Goal: Communication & Community: Answer question/provide support

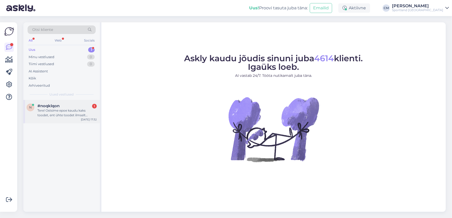
click at [83, 116] on div "Tere! Ostsime epoe kaudu kaks toodet, ent ühte toodet ilmselt polnud siis ikkag…" at bounding box center [66, 112] width 59 height 9
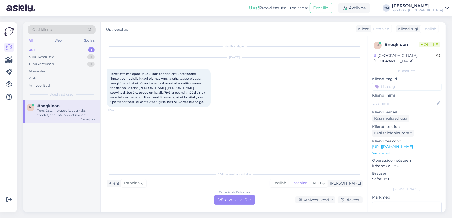
click at [238, 202] on div "Estonian to Estonian Võta vestlus üle" at bounding box center [234, 199] width 41 height 9
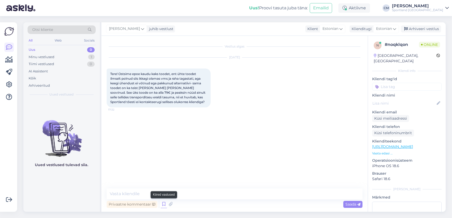
click at [163, 206] on icon at bounding box center [164, 205] width 6 height 8
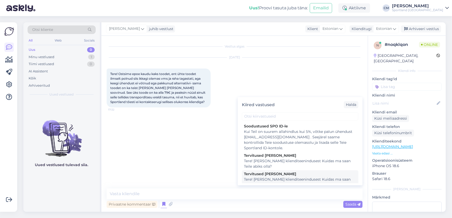
click at [259, 179] on div "Tere! [PERSON_NAME] klienditeenindusest Kuidas ma saan Teile abiks olla?" at bounding box center [300, 182] width 112 height 11
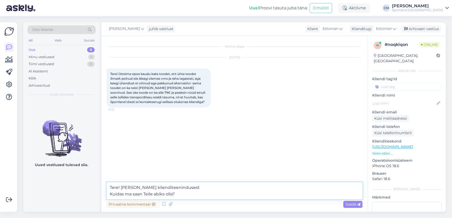
drag, startPoint x: 203, startPoint y: 195, endPoint x: 76, endPoint y: 195, distance: 126.5
click at [76, 195] on div "Otsi kliente All Web Socials Uus 0 Minu vestlused 1 Tiimi vestlused 0 AI Assist…" at bounding box center [234, 117] width 422 height 190
type textarea "Tere! [PERSON_NAME] klienditeenindusest"
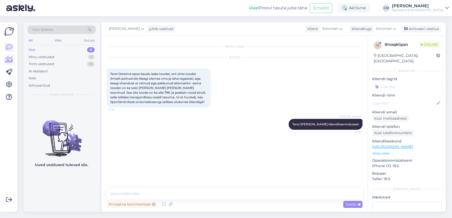
click at [9, 60] on icon at bounding box center [9, 60] width 8 height 6
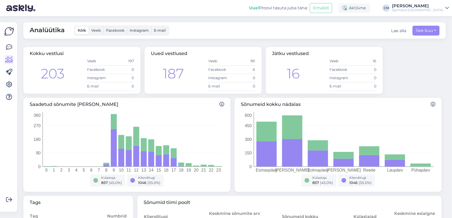
click at [14, 47] on div at bounding box center [9, 117] width 10 height 181
click at [14, 47] on link at bounding box center [8, 47] width 9 height 9
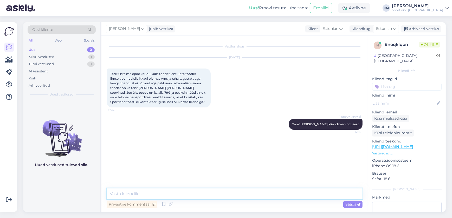
click at [188, 195] on textarea at bounding box center [235, 194] width 256 height 11
type textarea "K"
type textarea "Kahjuks töös oleva tellimuse sisu ei ole võimalik muuta. Vabandame!"
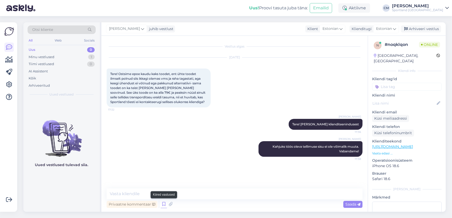
click at [166, 203] on icon at bounding box center [164, 205] width 6 height 8
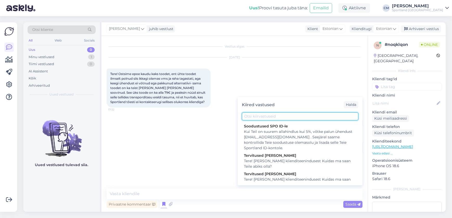
click at [264, 118] on input "text" at bounding box center [300, 117] width 116 height 8
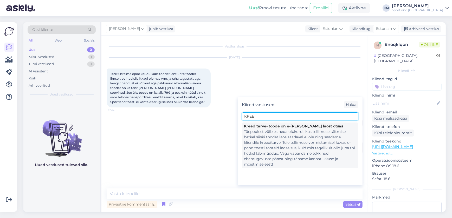
type input "KREE"
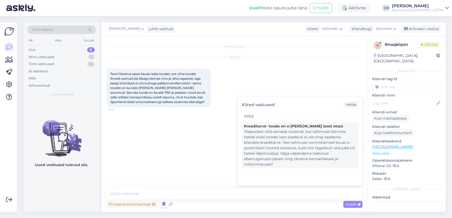
click at [265, 132] on div "Tõepoolest võib esineda olukordi, kus tellimuse täitmise hetkel siiski toodet l…" at bounding box center [300, 148] width 112 height 38
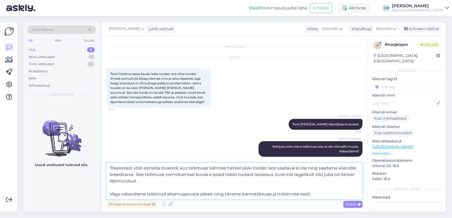
drag, startPoint x: 322, startPoint y: 197, endPoint x: 134, endPoint y: 173, distance: 189.4
click at [134, 173] on textarea "Tõepoolest võib esineda olukordi, kus tellimuse täitmise hetkel siiski toodet l…" at bounding box center [235, 181] width 256 height 37
click at [151, 183] on textarea "Tõepoolest võib esineda olukordi, kus tellimuse täitmise hetkel siiski toodet l…" at bounding box center [235, 181] width 256 height 37
drag, startPoint x: 129, startPoint y: 188, endPoint x: 136, endPoint y: 174, distance: 15.1
click at [136, 174] on textarea "Tõepoolest võib esineda olukordi, kus tellimuse täitmise hetkel siiski toodet l…" at bounding box center [235, 181] width 256 height 37
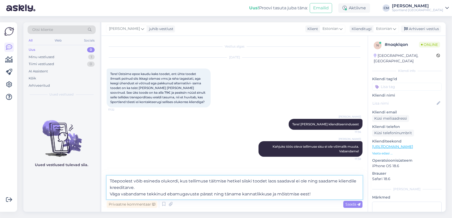
click at [110, 195] on textarea "Tõepoolest võib esineda olukordi, kus tellimuse täitmise hetkel siiski toodet l…" at bounding box center [235, 188] width 256 height 24
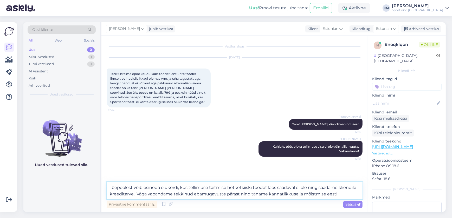
drag, startPoint x: 338, startPoint y: 194, endPoint x: 240, endPoint y: 197, distance: 97.5
click at [240, 197] on textarea "Tõepoolest võib esineda olukordi, kus tellimuse täitmise hetkel siiski toodet l…" at bounding box center [235, 190] width 256 height 17
type textarea "Tõepoolest võib esineda olukordi, kus tellimuse täitmise hetkel siiski toodet l…"
click at [249, 193] on textarea "Tõepoolest võib esineda olukordi, kus tellimuse täitmise hetkel siiski toodet l…" at bounding box center [235, 190] width 256 height 17
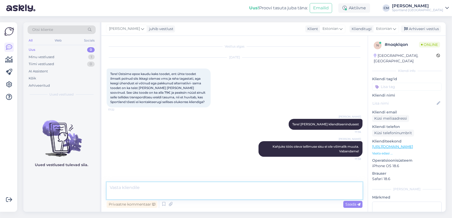
scroll to position [15, 0]
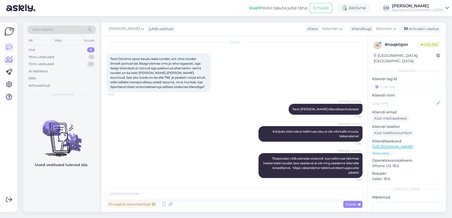
click at [9, 60] on icon at bounding box center [9, 60] width 8 height 6
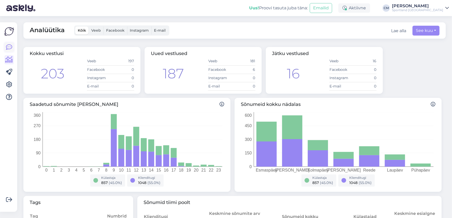
click at [5, 48] on link at bounding box center [8, 47] width 9 height 9
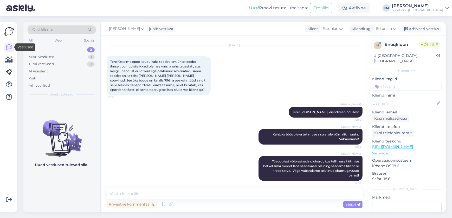
scroll to position [15, 0]
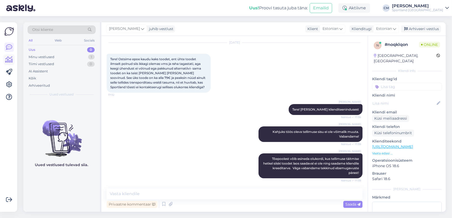
click at [5, 62] on icon at bounding box center [9, 60] width 8 height 6
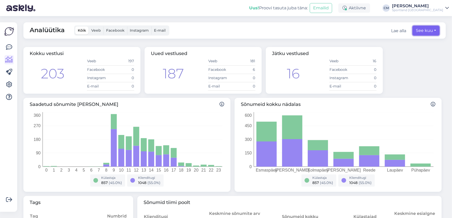
click at [418, 34] on button "See kuu" at bounding box center [425, 31] width 27 height 10
select select "7"
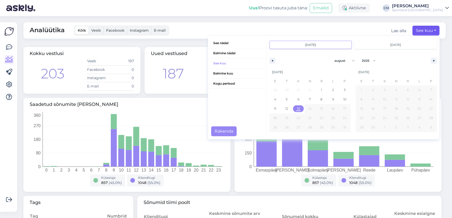
click at [292, 108] on span "13" at bounding box center [298, 108] width 12 height 7
type input "[DATE]"
click at [217, 131] on button "Rakenda" at bounding box center [223, 132] width 25 height 10
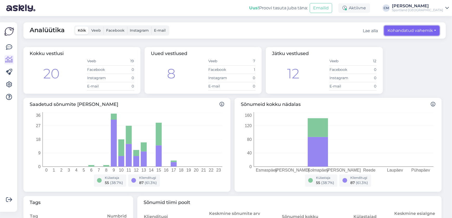
click at [408, 29] on button "Kohandatud vahemik" at bounding box center [411, 31] width 55 height 10
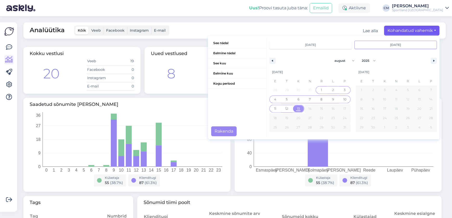
click at [320, 88] on span "1" at bounding box center [321, 90] width 12 height 7
type input "[DATE]"
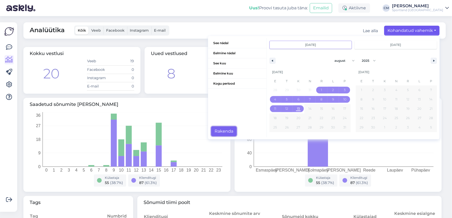
click at [211, 128] on button "Rakenda" at bounding box center [223, 132] width 25 height 10
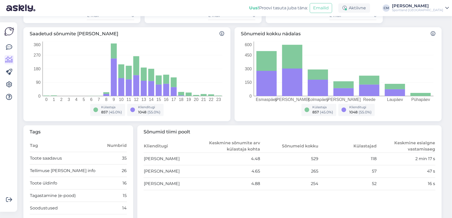
scroll to position [23, 0]
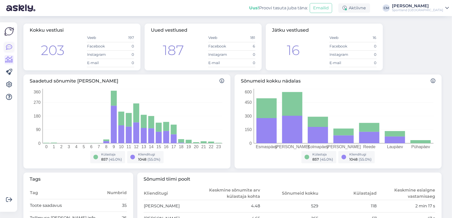
click at [6, 49] on icon at bounding box center [9, 47] width 6 height 6
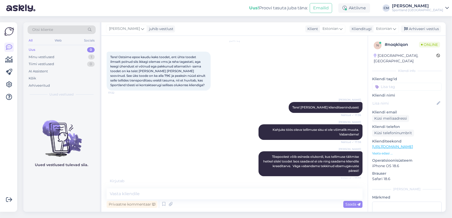
scroll to position [20, 0]
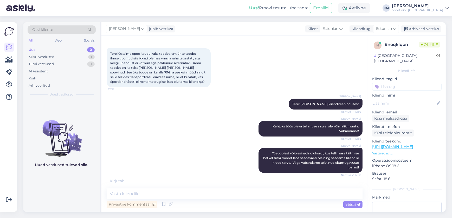
click at [6, 65] on div at bounding box center [8, 72] width 9 height 59
click at [9, 62] on icon at bounding box center [9, 60] width 8 height 6
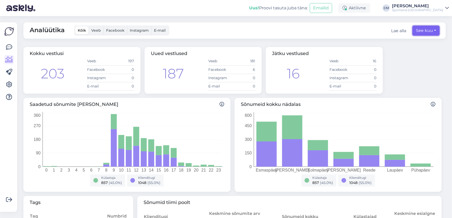
click at [421, 31] on button "See kuu" at bounding box center [425, 31] width 27 height 10
select select "7"
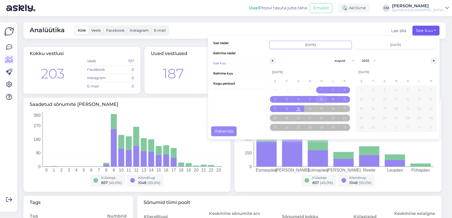
click at [320, 101] on span "8" at bounding box center [321, 99] width 2 height 9
type input "[DATE]"
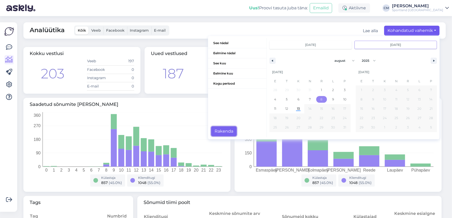
click at [228, 130] on button "Rakenda" at bounding box center [223, 132] width 25 height 10
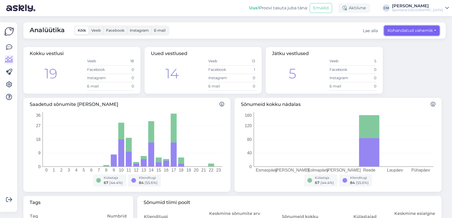
click at [402, 30] on button "Kohandatud vahemik" at bounding box center [411, 31] width 55 height 10
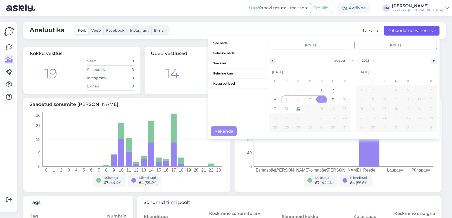
click at [284, 99] on span "5" at bounding box center [287, 99] width 12 height 7
type input "[DATE]"
click at [224, 127] on button "Rakenda" at bounding box center [223, 132] width 25 height 10
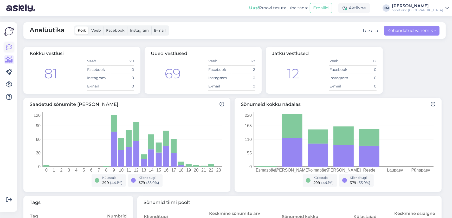
click at [6, 50] on icon at bounding box center [9, 47] width 6 height 6
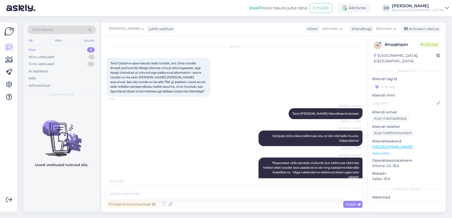
scroll to position [20, 0]
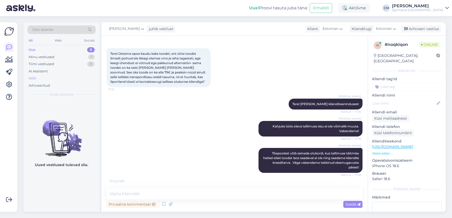
click at [54, 81] on div "Kõik" at bounding box center [62, 78] width 68 height 7
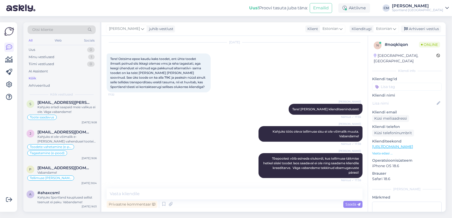
scroll to position [51, 0]
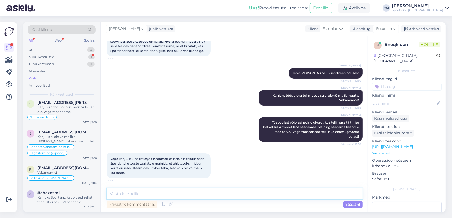
click at [169, 190] on textarea at bounding box center [235, 194] width 256 height 11
type textarea "T"
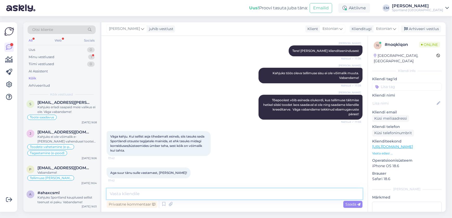
type textarea "A"
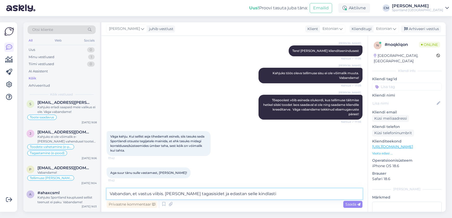
type textarea "Vabandan, et vastus viibis. [PERSON_NAME] tagasisidet ja edastan selle kindlast…"
click at [153, 195] on textarea "Vabandan, et vastus viibis. [PERSON_NAME] tagasisidet ja edastan selle kindlast…" at bounding box center [235, 194] width 256 height 11
click at [283, 193] on textarea "Vabandan, et vastus viibis. [PERSON_NAME] tagasisidet ja edastan selle kindlast…" at bounding box center [235, 194] width 256 height 11
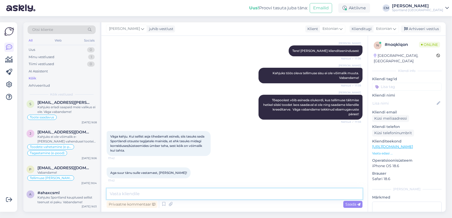
scroll to position [101, 0]
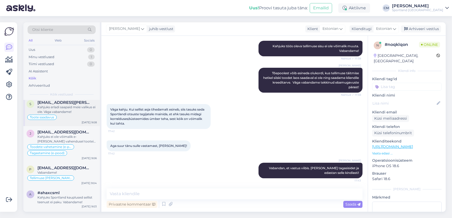
click at [79, 119] on div "s [EMAIL_ADDRESS][PERSON_NAME][DOMAIN_NAME] Kahjuks erladi saapaid meie valikus…" at bounding box center [61, 112] width 76 height 30
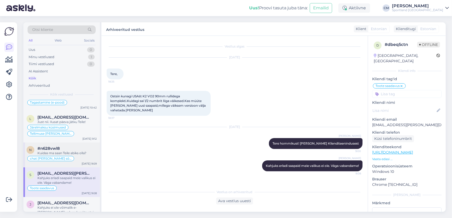
scroll to position [260, 0]
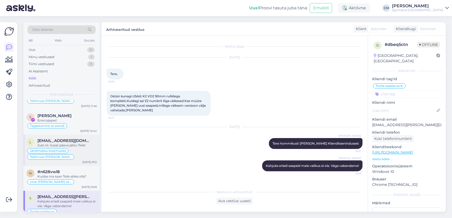
click at [72, 159] on div "l [EMAIL_ADDRESS][DOMAIN_NAME] Just nii. Ilusat päeva jätku Teile! Järelmaksu k…" at bounding box center [61, 150] width 76 height 31
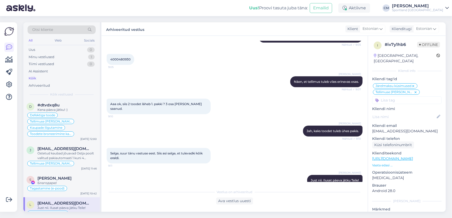
scroll to position [189, 0]
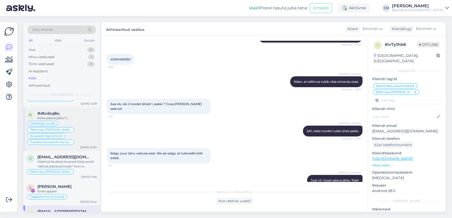
click at [80, 131] on div "Defektiga toode Tellimuse [PERSON_NAME] info Kaupade liigutamine Toodete bronee…" at bounding box center [62, 133] width 70 height 25
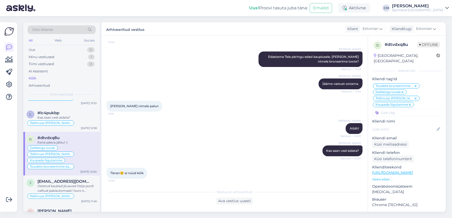
scroll to position [142, 0]
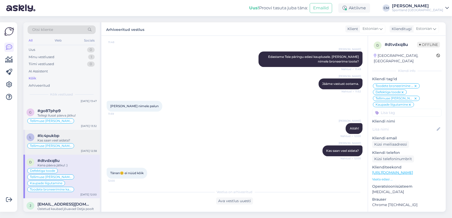
click at [72, 139] on div "Kas saan veel aidata?" at bounding box center [66, 140] width 59 height 5
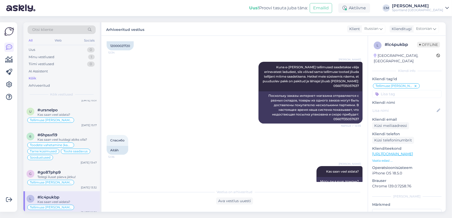
scroll to position [71, 0]
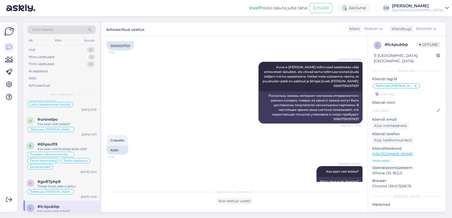
click at [72, 139] on div "6 #6hpsxfi9 Kas saan veel kuidagi abiks olla? Toodete vahetamine (kauplus) Tarn…" at bounding box center [61, 156] width 76 height 37
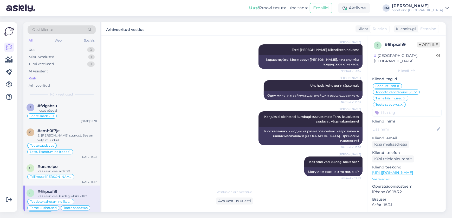
scroll to position [19, 0]
click at [36, 166] on div "u #ursnelpo Kas saan veel aidata?" at bounding box center [62, 168] width 70 height 9
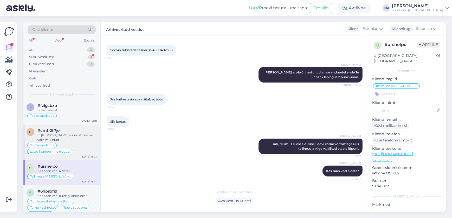
click at [51, 148] on div "Toote saadavus Lattu lisandumine (toode)" at bounding box center [62, 148] width 70 height 12
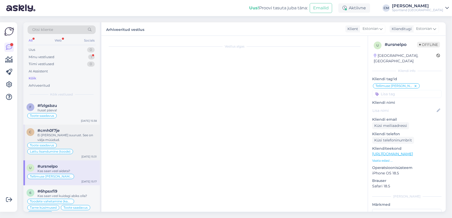
scroll to position [186, 0]
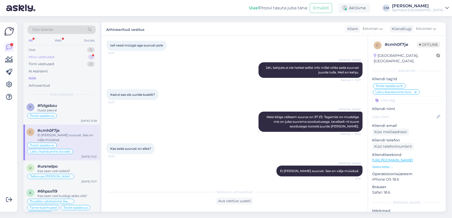
click at [68, 57] on div "Minu vestlused 1" at bounding box center [62, 57] width 68 height 7
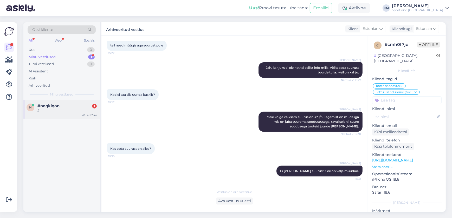
click at [76, 114] on div "n #noqklqon 1 :) [DATE] 17:43" at bounding box center [61, 109] width 76 height 19
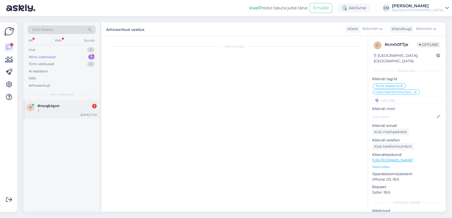
scroll to position [123, 0]
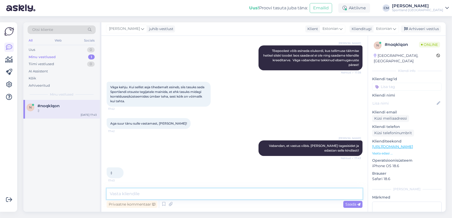
click at [161, 193] on textarea at bounding box center [235, 194] width 256 height 11
type textarea "[PERSON_NAME] Teile kena õhtu jätku! Küimuste korral oleme olemas :)"
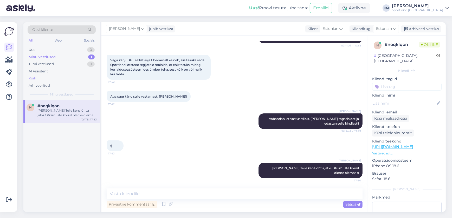
click at [52, 76] on div "Kõik" at bounding box center [62, 78] width 68 height 7
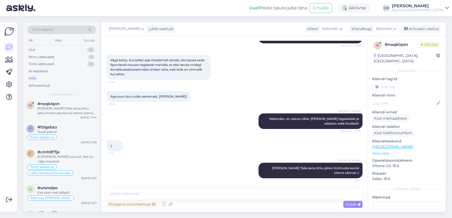
scroll to position [0, 0]
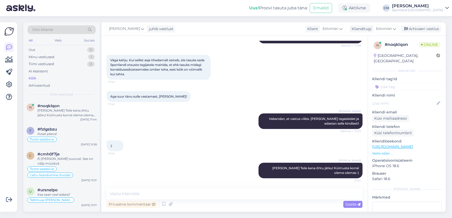
click at [415, 83] on input at bounding box center [406, 87] width 69 height 8
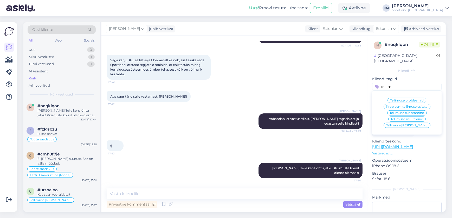
type input "tellim"
click at [407, 123] on div "Tellimuse [PERSON_NAME] info" at bounding box center [406, 125] width 47 height 5
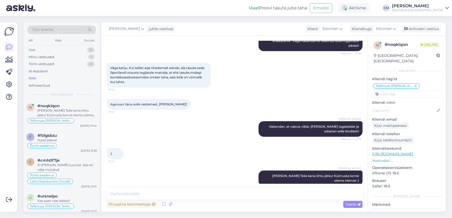
scroll to position [150, 0]
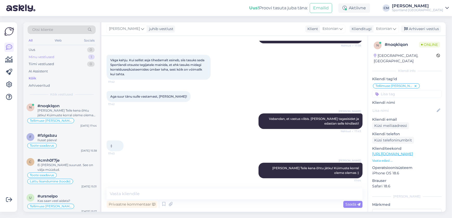
click at [81, 56] on div "Minu vestlused 1" at bounding box center [62, 57] width 68 height 7
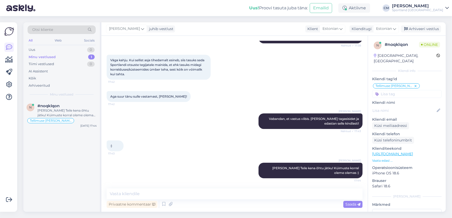
click at [78, 114] on div "[PERSON_NAME] Teile kena õhtu jätku! Küimuste korral oleme olemas :)" at bounding box center [66, 112] width 59 height 9
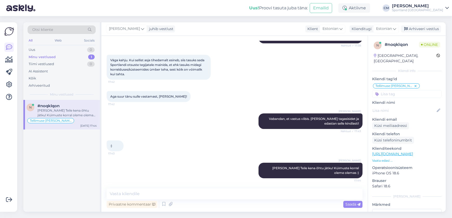
click at [16, 59] on div "Võimalused Veendu, et Askly loob sulle väärtust. Sulge Ühenda FB ja IG sõnumid …" at bounding box center [8, 117] width 17 height 190
click at [14, 57] on div at bounding box center [9, 117] width 10 height 181
click at [11, 58] on icon at bounding box center [9, 60] width 8 height 6
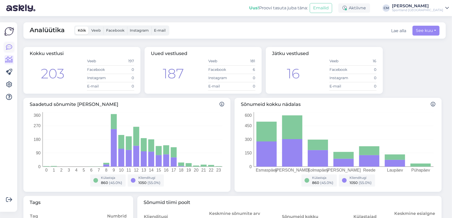
click at [12, 43] on link at bounding box center [8, 47] width 9 height 9
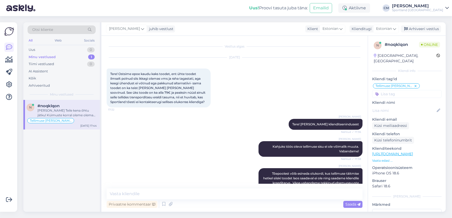
scroll to position [150, 0]
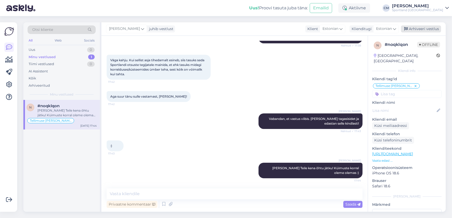
click at [423, 29] on div "Arhiveeri vestlus" at bounding box center [421, 28] width 40 height 7
